Goal: Submit feedback/report problem: Submit feedback/report problem

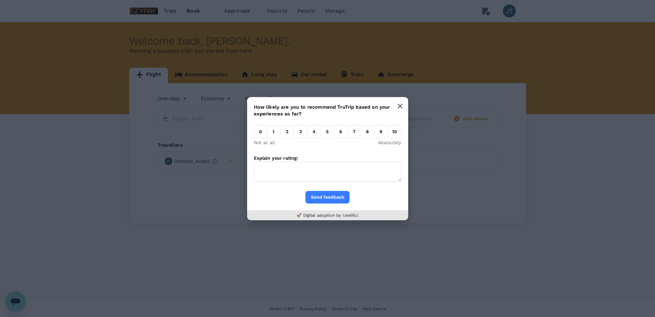
click at [401, 104] on icon "button" at bounding box center [400, 105] width 5 height 5
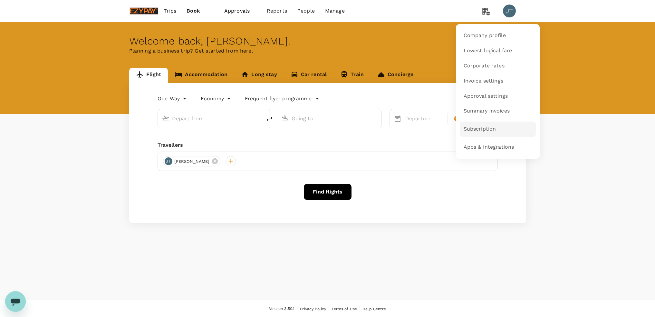
click at [480, 128] on span "Subscription" at bounding box center [480, 128] width 33 height 7
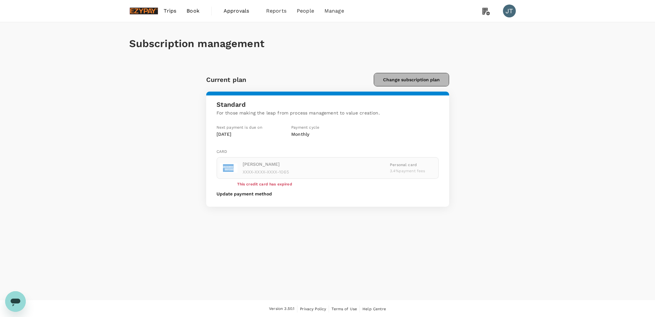
click at [413, 81] on button "Change subscription plan" at bounding box center [411, 80] width 75 height 14
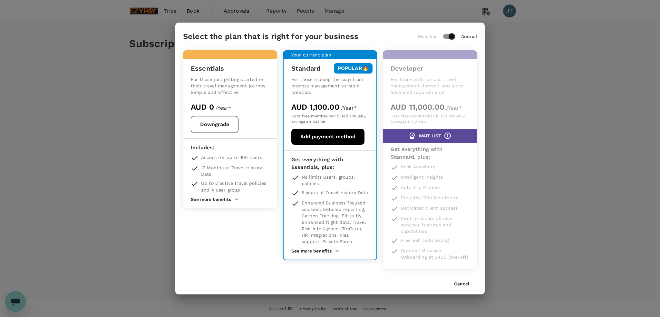
click at [259, 108] on div "AUD 0 / Year*" at bounding box center [230, 107] width 79 height 10
click at [211, 125] on button "Downgrade" at bounding box center [215, 124] width 48 height 17
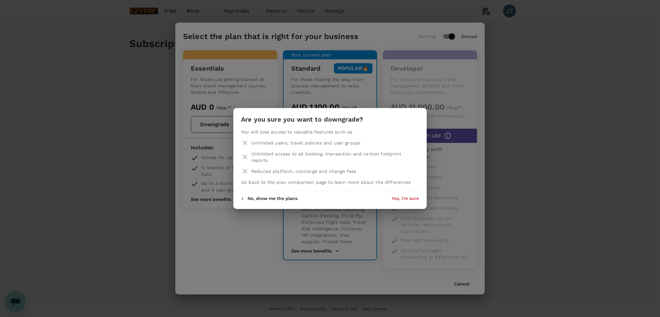
click at [524, 94] on div "Are you sure you want to downgrade? You will lose access to valuable features s…" at bounding box center [330, 158] width 660 height 317
click at [255, 196] on button "No, show me the plans" at bounding box center [269, 198] width 56 height 5
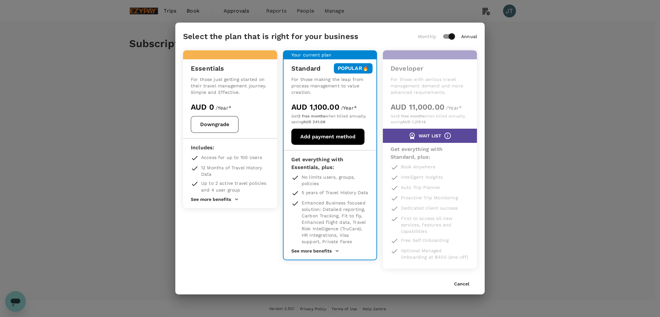
click at [452, 37] on input "checkbox" at bounding box center [451, 36] width 37 height 12
click at [445, 36] on input "checkbox" at bounding box center [445, 36] width 37 height 12
click at [449, 36] on input "checkbox" at bounding box center [451, 36] width 37 height 12
checkbox input "false"
click at [461, 284] on button "Cancel" at bounding box center [461, 283] width 15 height 5
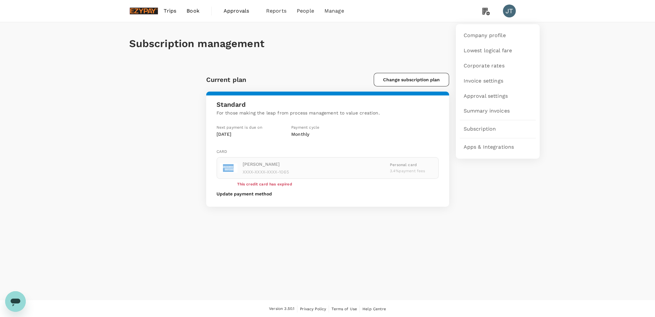
click at [486, 14] on icon at bounding box center [486, 11] width 13 height 13
click at [476, 128] on span "Subscription" at bounding box center [480, 128] width 33 height 7
click at [19, 302] on icon "Open messaging window" at bounding box center [16, 302] width 10 height 8
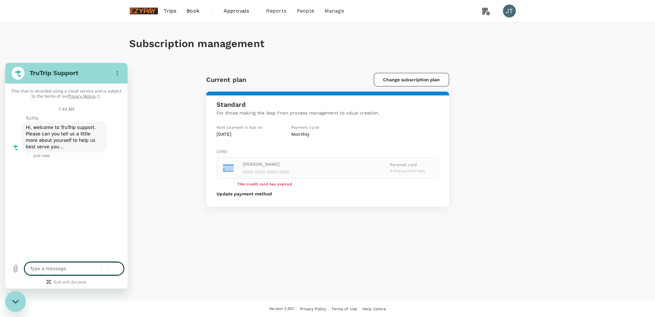
type textarea "x"
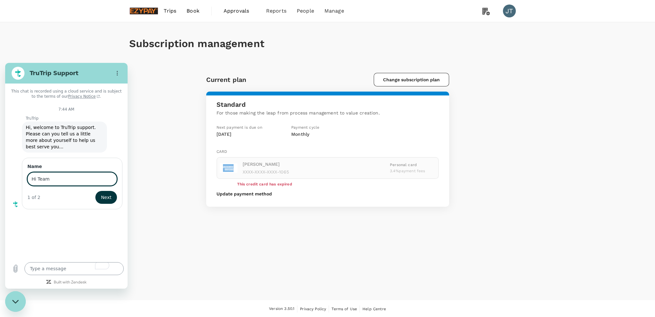
type input "Hi Team"
click at [95, 191] on button "Next" at bounding box center [106, 197] width 22 height 13
type textarea "x"
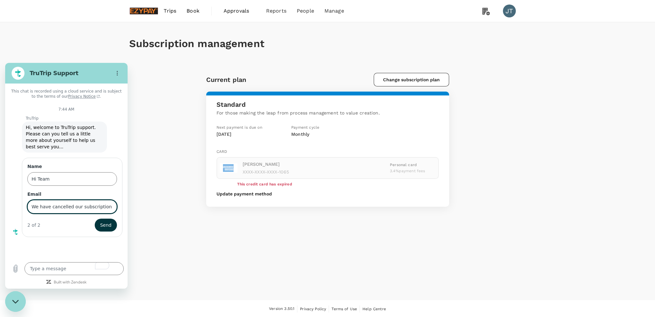
drag, startPoint x: 102, startPoint y: 203, endPoint x: 110, endPoint y: 205, distance: 8.2
click at [102, 203] on input "We have cancelled our subscription , just checking why we still have an account" at bounding box center [72, 207] width 90 height 14
type input "We have cancelled our subscription (Ezypay) , just checking why we still have a…"
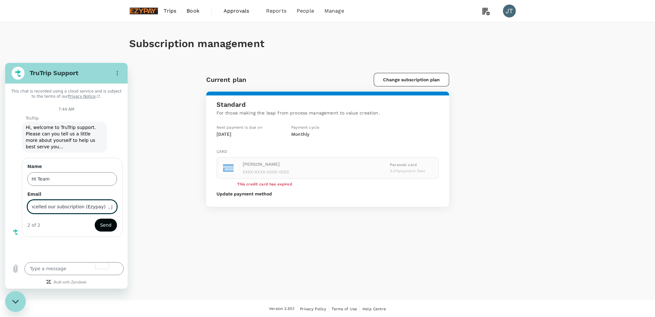
click at [107, 221] on span "Send" at bounding box center [105, 225] width 11 height 8
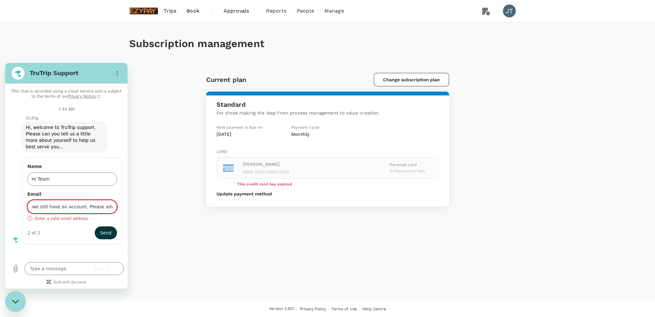
scroll to position [0, 157]
drag, startPoint x: 31, startPoint y: 199, endPoint x: 119, endPoint y: 205, distance: 88.2
click at [121, 206] on div "Name Hi Team Email We have cancelled our subscription (Ezypay) , just checking …" at bounding box center [72, 201] width 101 height 87
click at [108, 201] on input "We have cancelled our subscription (Ezypay) , just checking why we still have a…" at bounding box center [72, 207] width 90 height 14
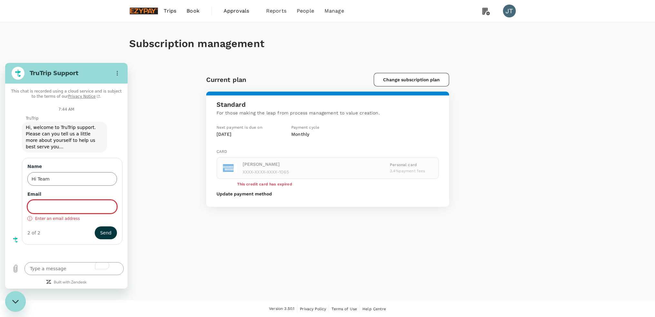
click at [60, 273] on textarea "To enrich screen reader interactions, please activate Accessibility in Grammarl…" at bounding box center [73, 268] width 99 height 13
paste textarea "We have cancelled our subscription (Ezypay) , just checking why we still have a…"
type textarea "We have cancelled our subscription (Ezypay) , just checking why we still have a…"
type textarea "x"
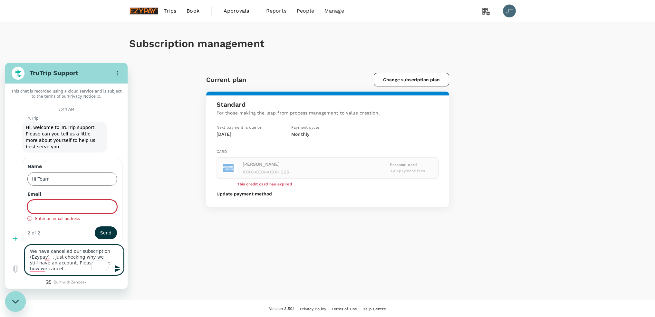
type textarea "We have cancelled our subscription (Ezypay) , just checking why we still have a…"
click at [43, 200] on input "Email" at bounding box center [72, 207] width 90 height 14
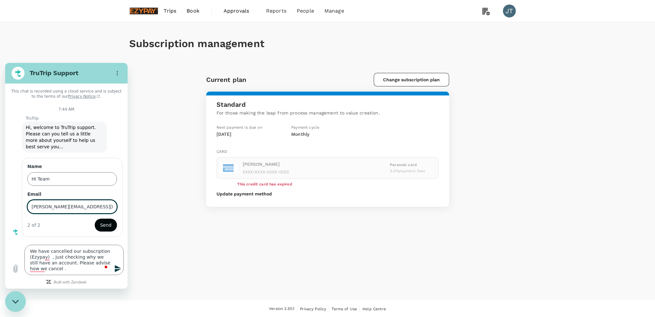
type input "[PERSON_NAME][EMAIL_ADDRESS][PERSON_NAME][DOMAIN_NAME]"
click at [107, 221] on span "Send" at bounding box center [105, 225] width 11 height 8
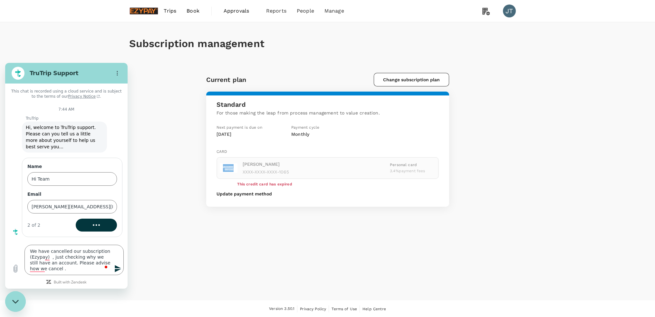
type textarea "x"
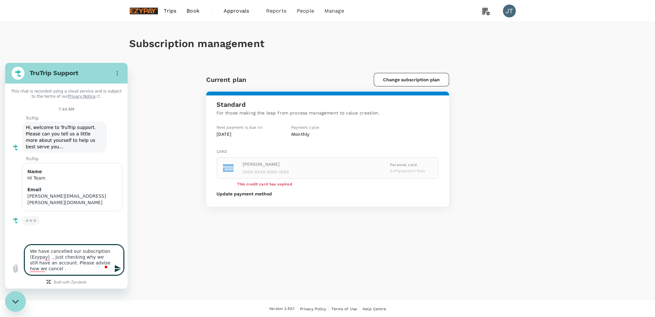
click at [114, 268] on icon "Send message" at bounding box center [118, 269] width 8 height 8
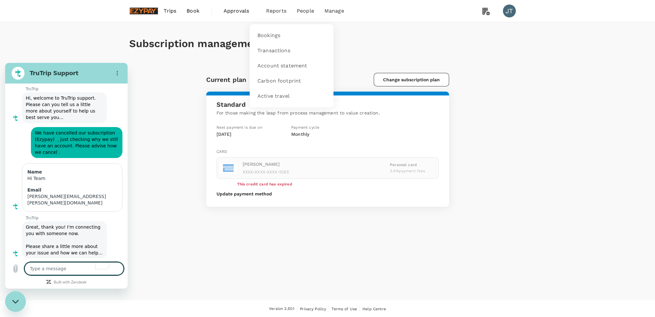
scroll to position [31, 0]
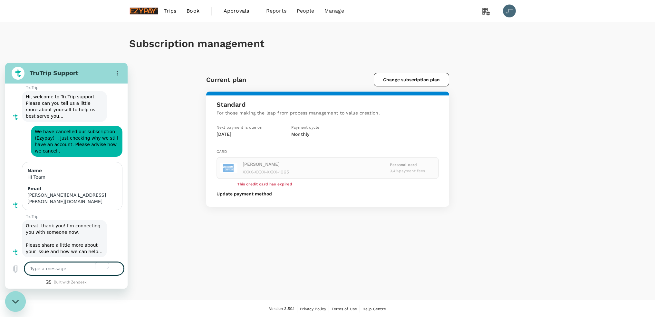
type textarea "x"
